Goal: Navigation & Orientation: Find specific page/section

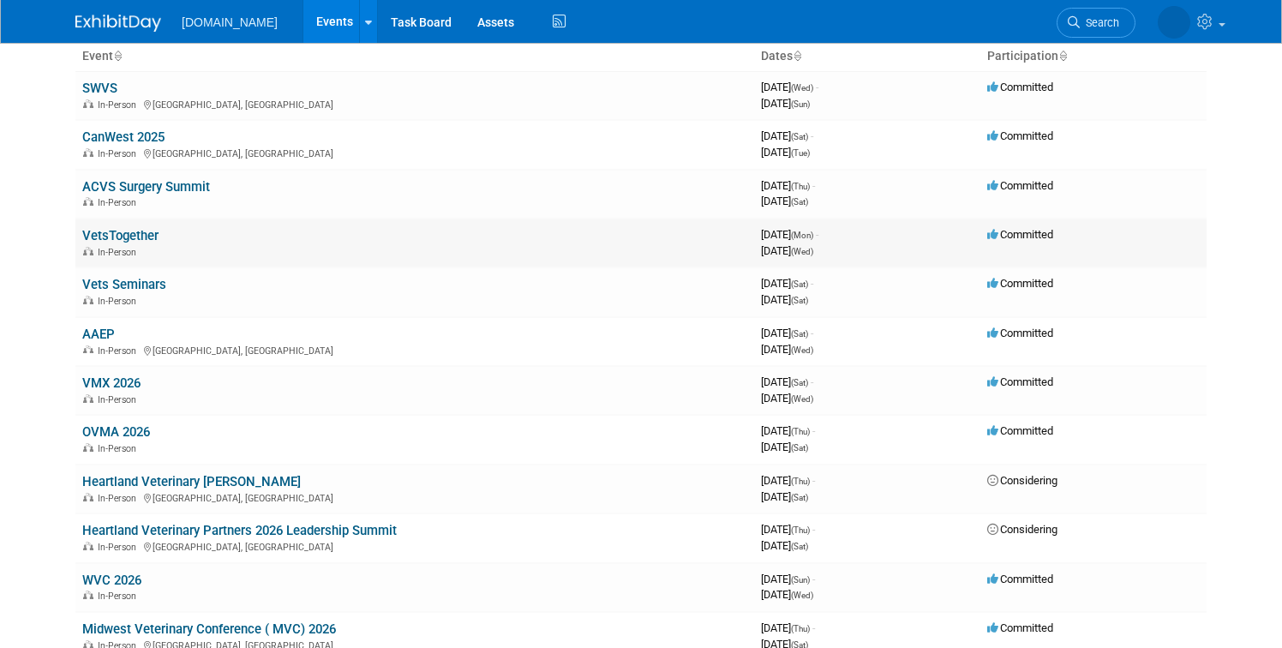
scroll to position [107, 0]
click at [117, 287] on link "Vets Seminars" at bounding box center [124, 282] width 84 height 15
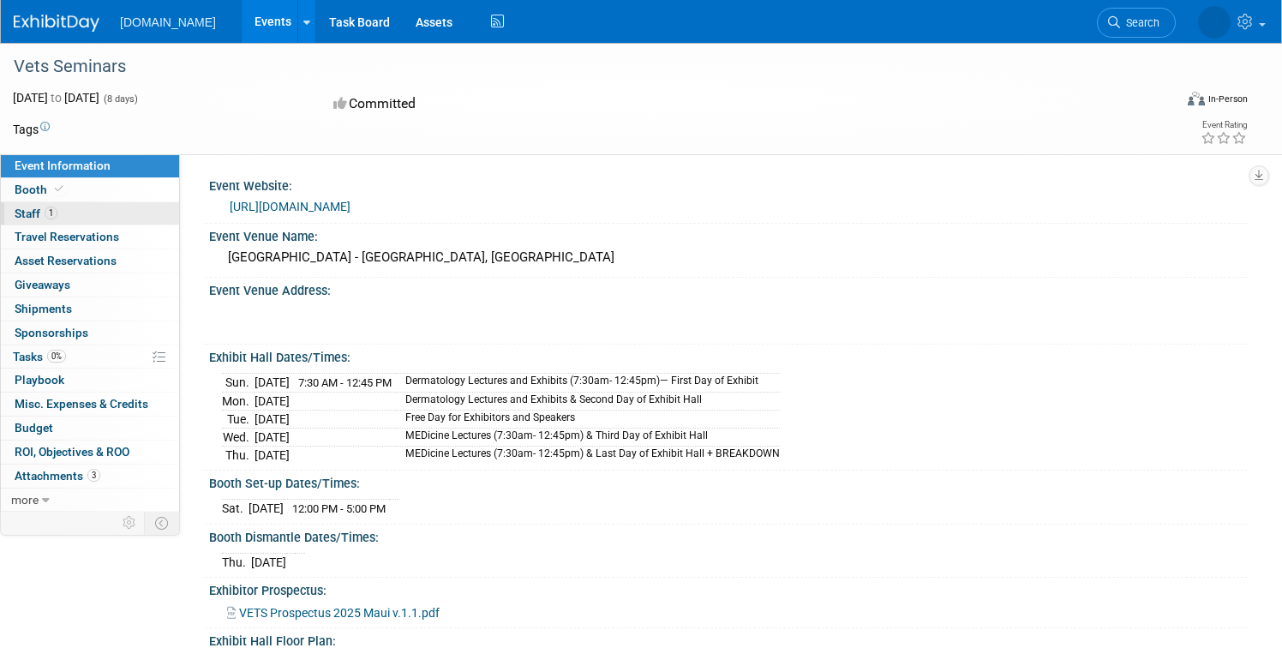
click at [36, 214] on span "Staff 1" at bounding box center [36, 214] width 43 height 14
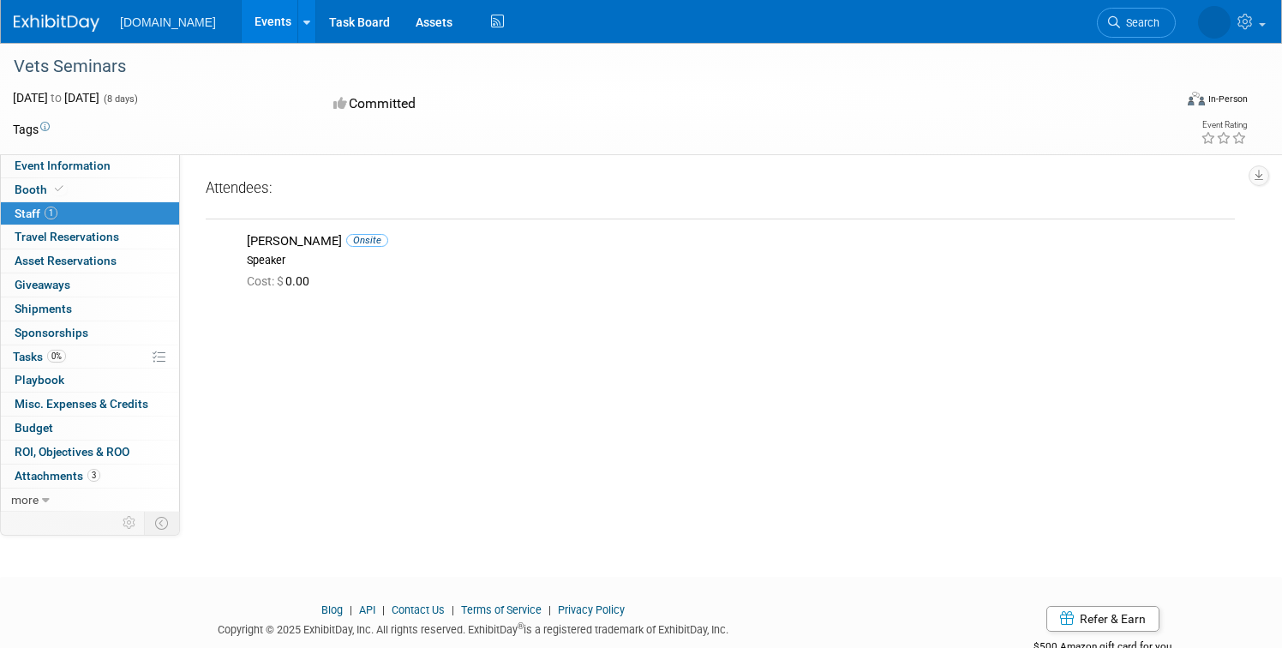
click at [55, 26] on img at bounding box center [57, 23] width 86 height 17
